Goal: Task Accomplishment & Management: Manage account settings

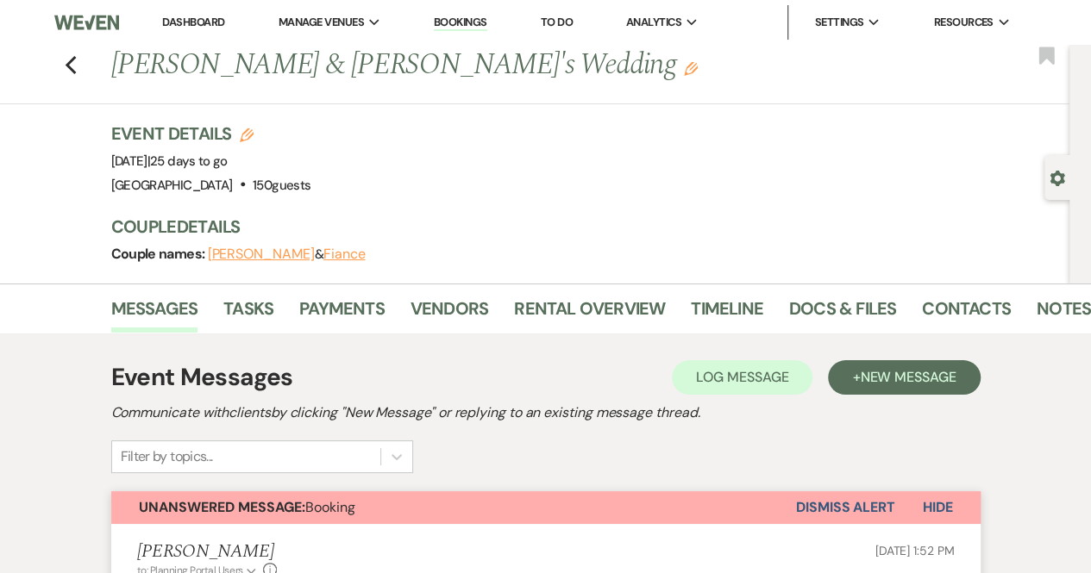
click at [69, 72] on div "Previous [PERSON_NAME] & [PERSON_NAME]'s Wedding Edit Bookmark" at bounding box center [530, 74] width 1078 height 59
click at [76, 61] on use "button" at bounding box center [70, 65] width 11 height 19
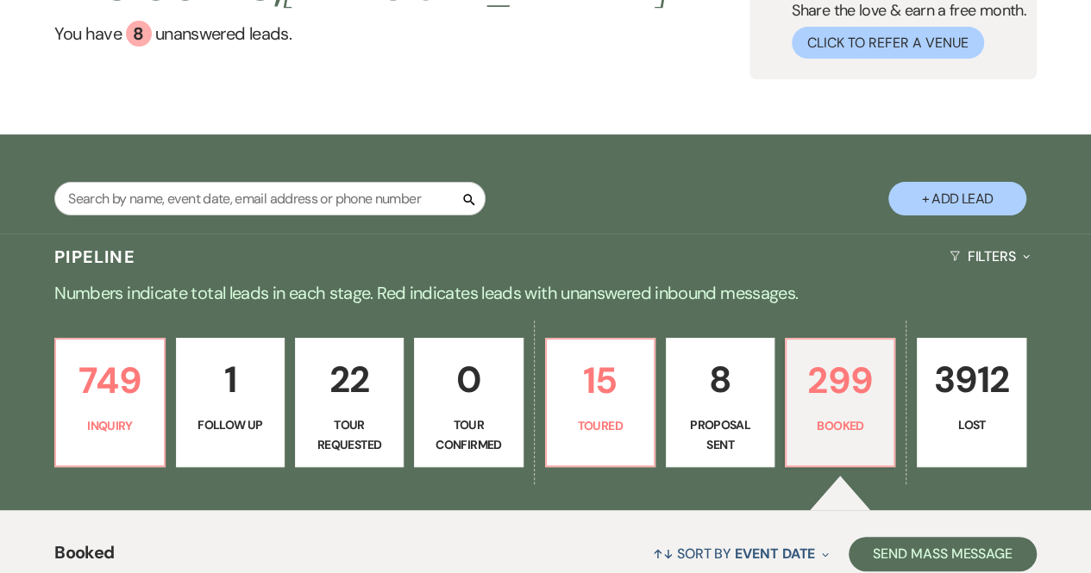
scroll to position [147, 0]
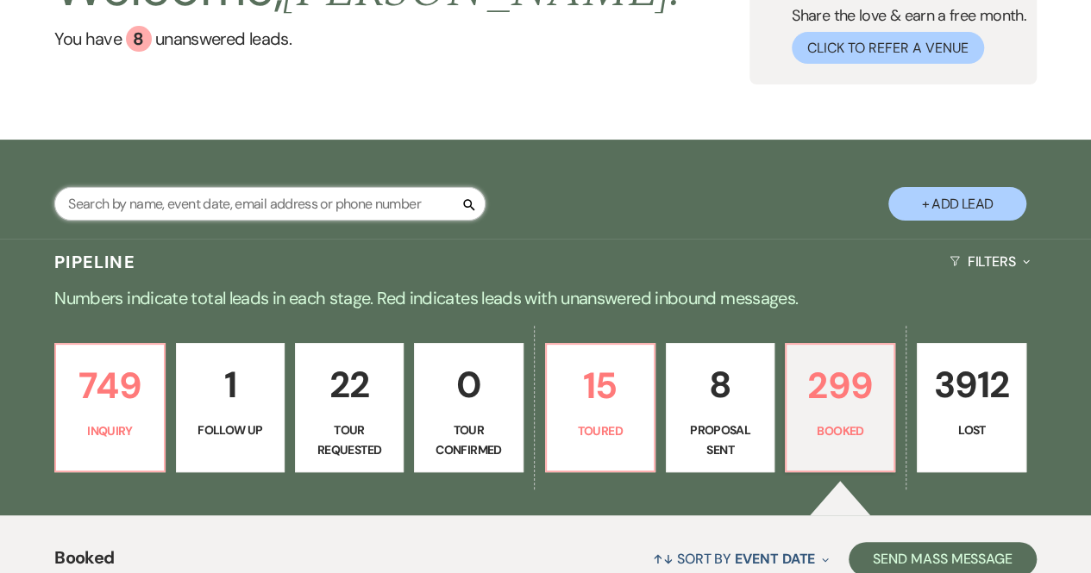
click at [257, 216] on input "text" at bounding box center [269, 204] width 431 height 34
type input "[PERSON_NAME]"
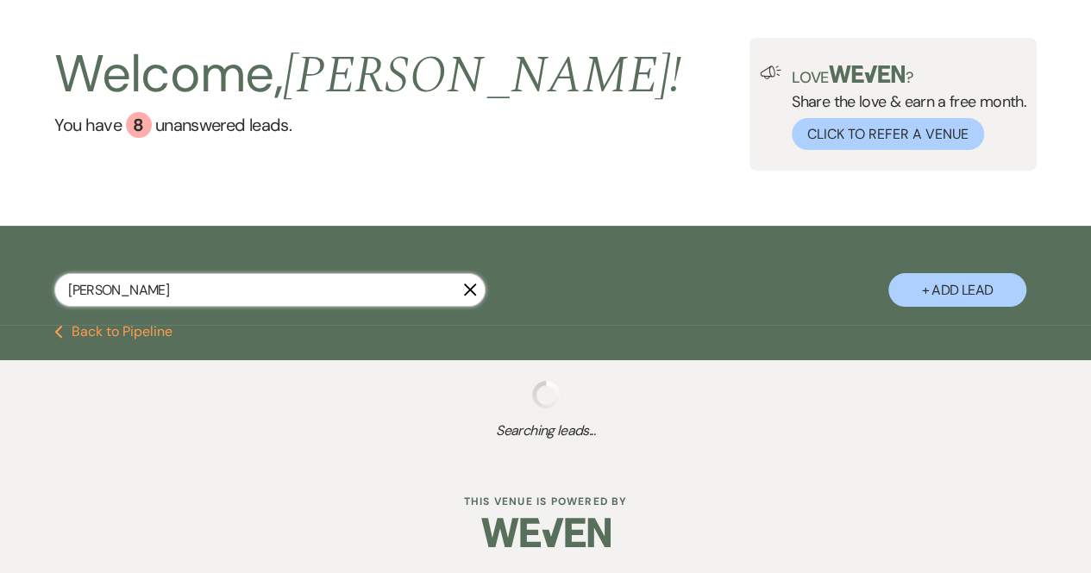
select select "8"
select select "5"
select select "8"
select select "5"
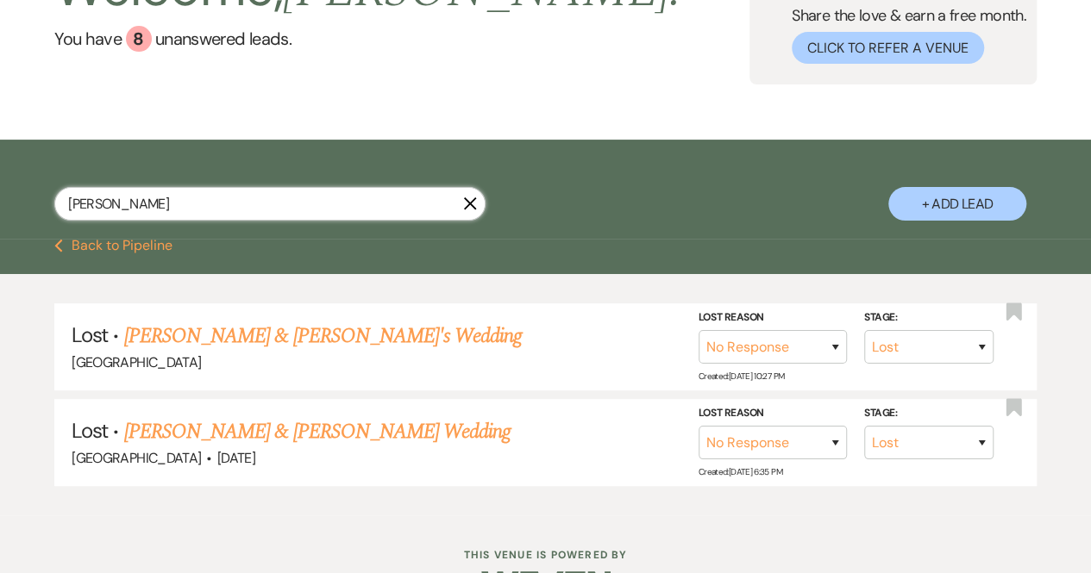
drag, startPoint x: 257, startPoint y: 216, endPoint x: 44, endPoint y: 199, distance: 213.6
click at [44, 199] on div "[PERSON_NAME] X + Add Lead" at bounding box center [545, 191] width 1091 height 87
type input "[PERSON_NAME]"
click at [0, 510] on div "Lost · [PERSON_NAME] & [PERSON_NAME]'s Wedding Chimney Pond Farm Stage: Inquiry…" at bounding box center [545, 394] width 1091 height 241
